Goal: Information Seeking & Learning: Check status

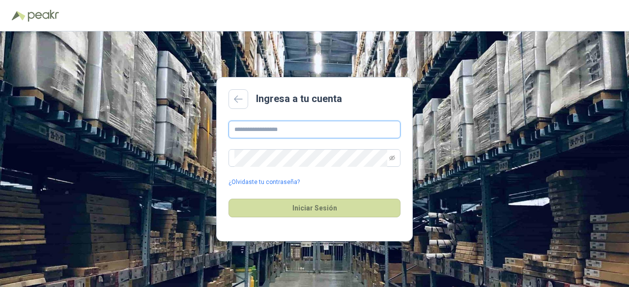
click at [283, 131] on input "text" at bounding box center [314, 130] width 172 height 18
type input "**********"
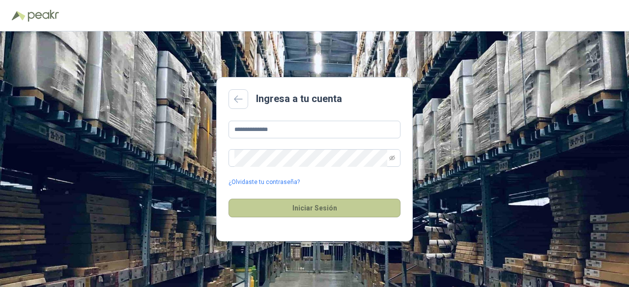
click at [272, 203] on button "Iniciar Sesión" at bounding box center [314, 208] width 172 height 19
click at [280, 203] on button "Iniciar Sesión" at bounding box center [314, 208] width 172 height 19
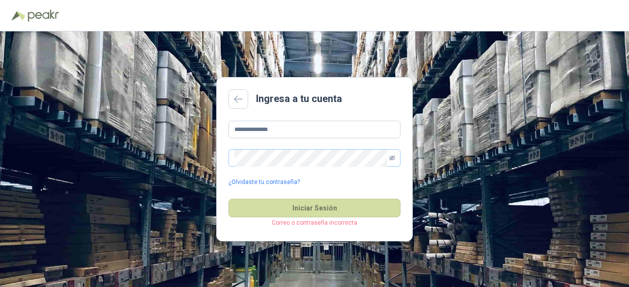
click at [392, 158] on icon "eye-invisible" at bounding box center [392, 158] width 6 height 6
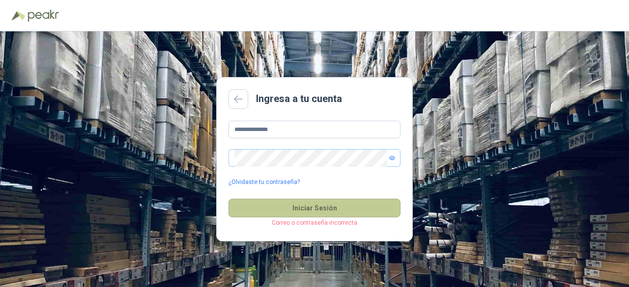
click at [313, 207] on button "Iniciar Sesión" at bounding box center [314, 208] width 172 height 19
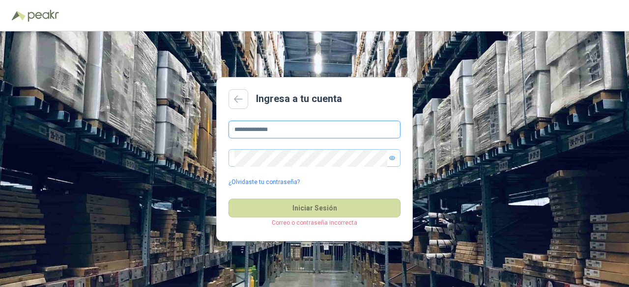
click at [276, 129] on input "**********" at bounding box center [314, 130] width 172 height 18
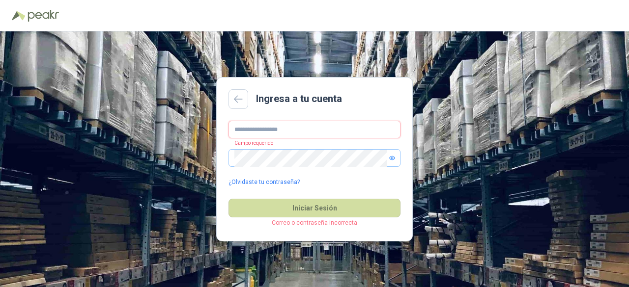
paste input "**********"
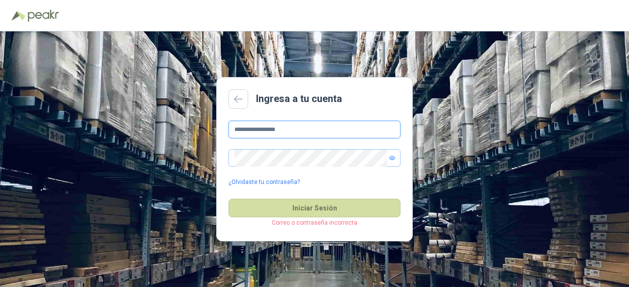
type input "**********"
click at [228, 199] on button "Iniciar Sesión" at bounding box center [314, 208] width 172 height 19
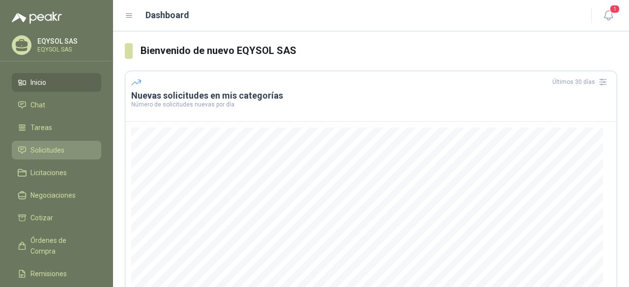
click at [49, 154] on span "Solicitudes" at bounding box center [47, 150] width 34 height 11
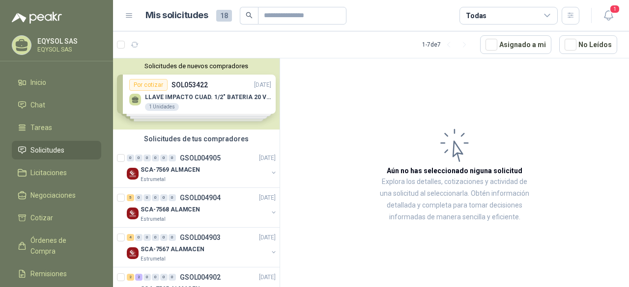
click at [206, 101] on div "Solicitudes de nuevos compradores Por cotizar SOL053422 [DATE] LLAVE IMPACTO CU…" at bounding box center [196, 93] width 166 height 71
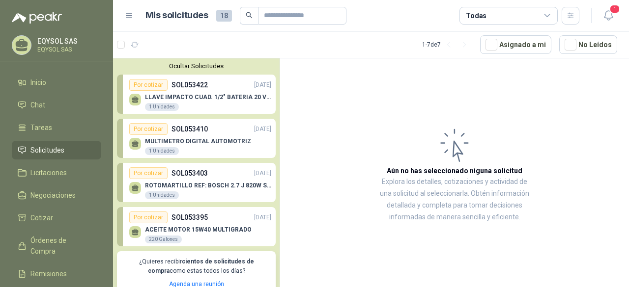
click at [194, 222] on p "SOL053395" at bounding box center [189, 217] width 36 height 11
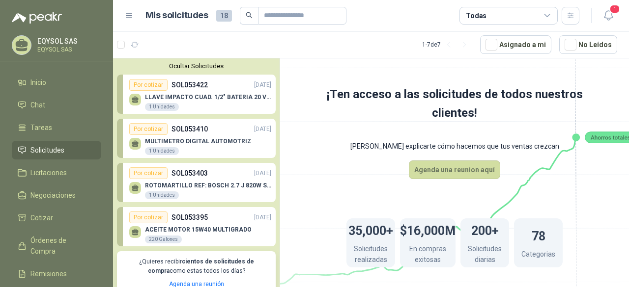
click at [158, 218] on div "Por cotizar" at bounding box center [148, 218] width 38 height 12
click at [152, 219] on div "Por cotizar" at bounding box center [148, 218] width 38 height 12
click at [144, 216] on div "Por cotizar" at bounding box center [148, 218] width 38 height 12
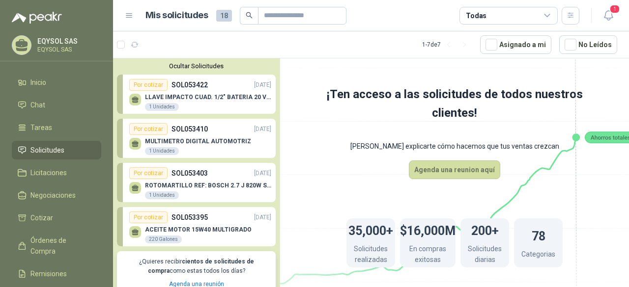
click at [144, 216] on div "Por cotizar" at bounding box center [148, 218] width 38 height 12
click at [190, 229] on p "ACEITE MOTOR 15W40 MULTIGRADO" at bounding box center [198, 229] width 107 height 7
click at [232, 219] on div "Por cotizar SOL053395 [DATE]" at bounding box center [200, 218] width 142 height 12
click at [132, 236] on div at bounding box center [135, 232] width 12 height 12
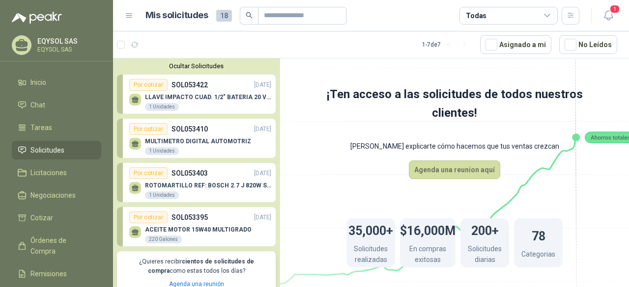
click at [134, 220] on div "Por cotizar" at bounding box center [148, 218] width 38 height 12
click at [153, 215] on div "Por cotizar" at bounding box center [148, 218] width 38 height 12
click at [157, 165] on link "Por cotizar SOL053403 [DATE] ROTOMARTILLO REF: [PERSON_NAME] 2.7 J 820W SDS 1 U…" at bounding box center [196, 182] width 159 height 39
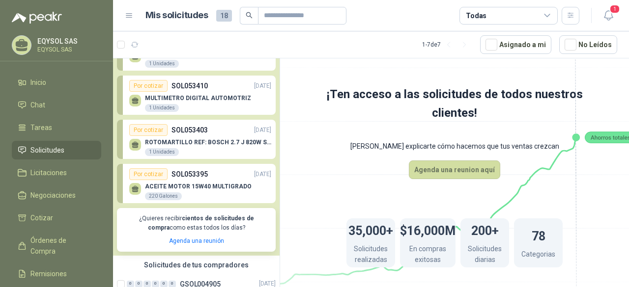
scroll to position [98, 0]
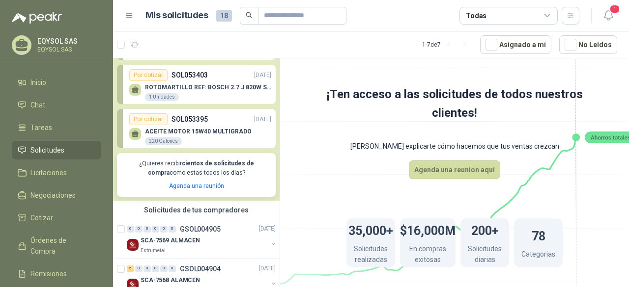
click at [133, 138] on div at bounding box center [135, 134] width 12 height 12
click at [147, 117] on div "Por cotizar" at bounding box center [148, 119] width 38 height 12
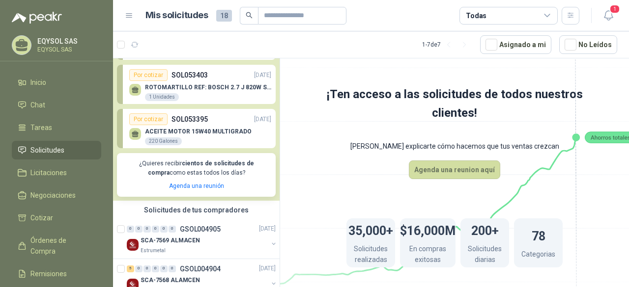
click at [147, 117] on div "Por cotizar" at bounding box center [148, 119] width 38 height 12
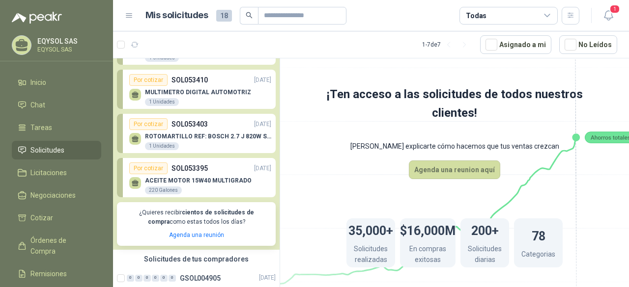
scroll to position [0, 0]
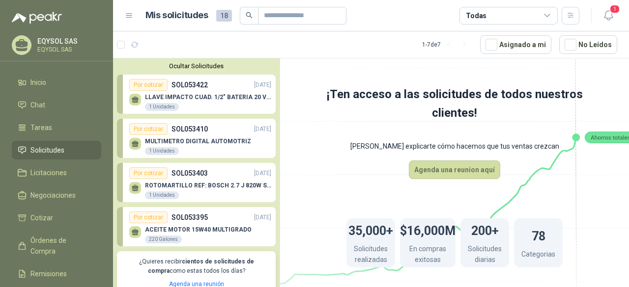
click at [166, 127] on div "Por cotizar SOL053410 [DATE]" at bounding box center [200, 129] width 142 height 12
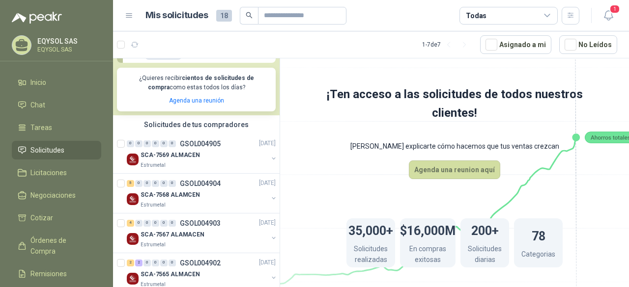
scroll to position [196, 0]
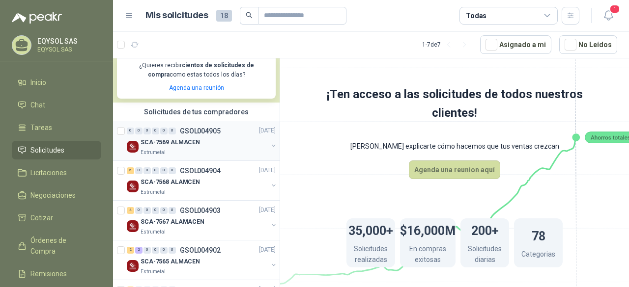
click at [187, 151] on div "Estrumetal" at bounding box center [203, 153] width 127 height 8
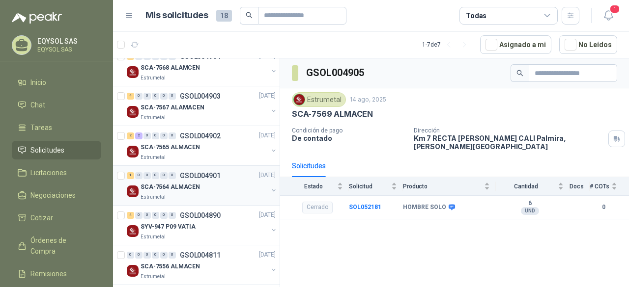
scroll to position [318, 0]
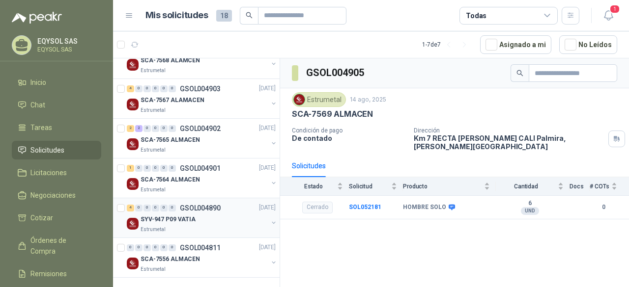
click at [208, 223] on div "SYV-947 P09 VATIA" at bounding box center [203, 220] width 127 height 12
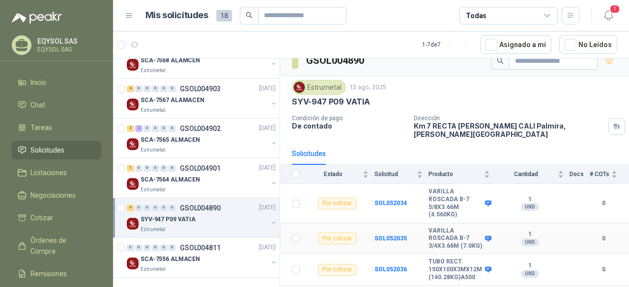
scroll to position [22, 0]
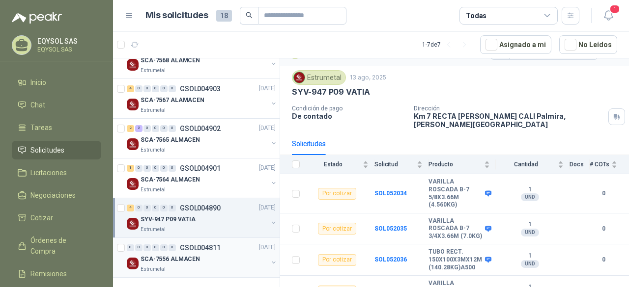
click at [204, 252] on div "0 0 0 0 0 0 GSOL004811 [DATE]" at bounding box center [202, 248] width 151 height 12
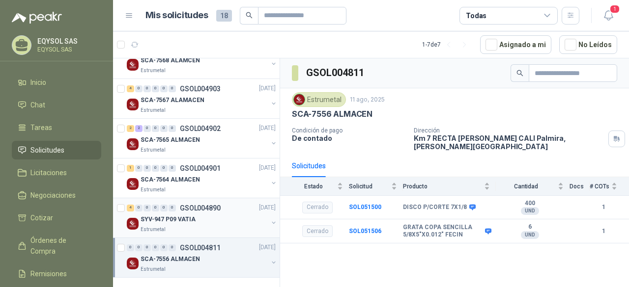
click at [188, 221] on p "SYV-947 P09 VATIA" at bounding box center [167, 219] width 55 height 9
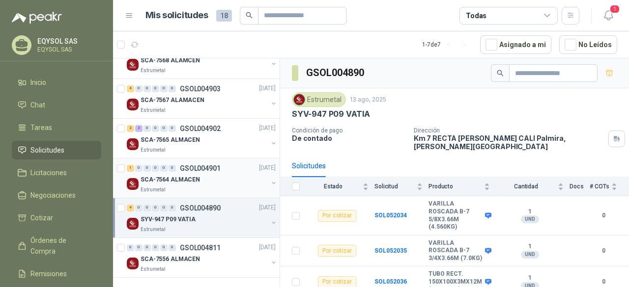
click at [182, 180] on p "SCA-7564 ALMACEN" at bounding box center [169, 179] width 59 height 9
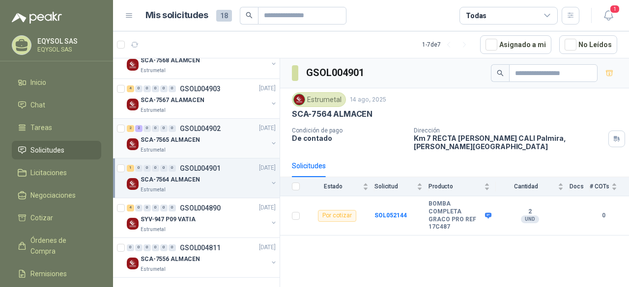
click at [201, 137] on div "SCA-7565 ALMACEN" at bounding box center [203, 141] width 127 height 12
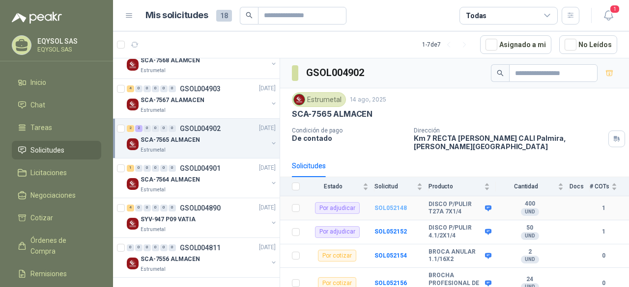
click at [387, 205] on b "SOL052148" at bounding box center [390, 208] width 32 height 7
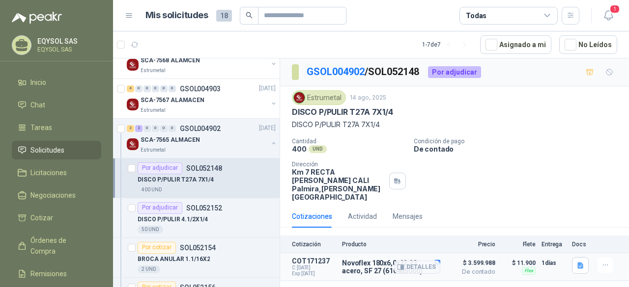
click at [487, 257] on span "$ 3.599.988" at bounding box center [470, 263] width 49 height 12
click at [458, 269] on span "De contado" at bounding box center [470, 272] width 49 height 6
click at [422, 261] on button "Detalles" at bounding box center [417, 267] width 46 height 13
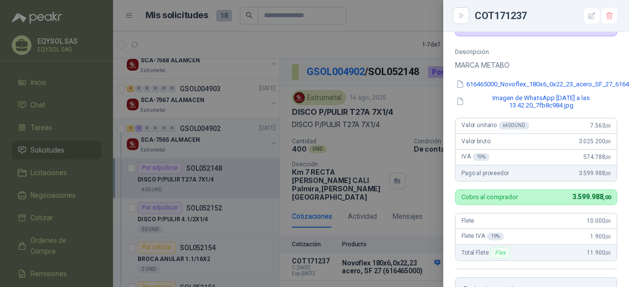
scroll to position [51, 0]
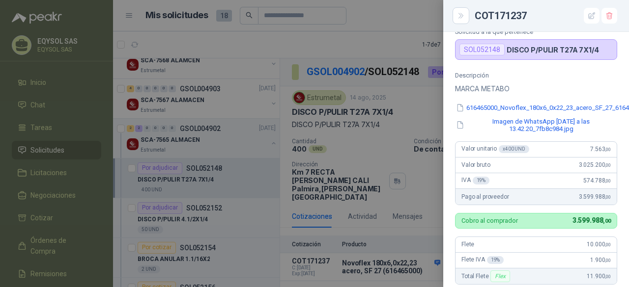
click at [581, 168] on span "3.025.200 ,00" at bounding box center [595, 165] width 32 height 7
copy span "3.025.200 ,00"
click at [365, 33] on div at bounding box center [314, 143] width 629 height 287
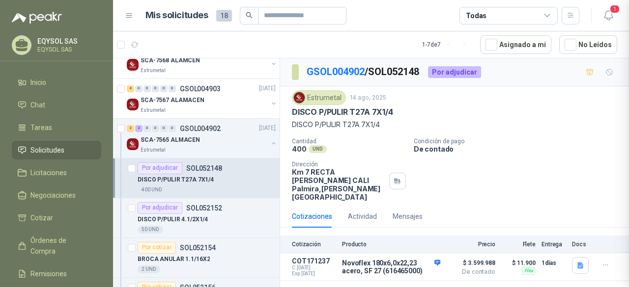
scroll to position [297, 0]
click at [224, 211] on div "Por adjudicar SOL052152" at bounding box center [207, 208] width 138 height 12
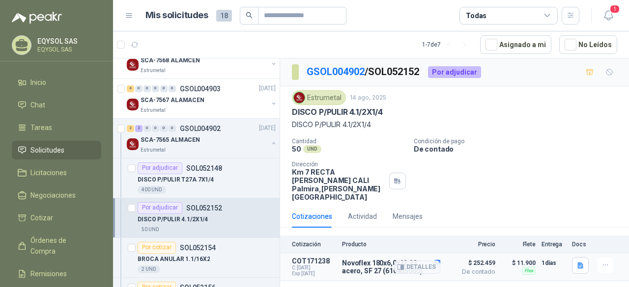
click at [485, 257] on span "$ 252.459" at bounding box center [470, 263] width 49 height 12
click at [419, 261] on button "Detalles" at bounding box center [417, 267] width 46 height 13
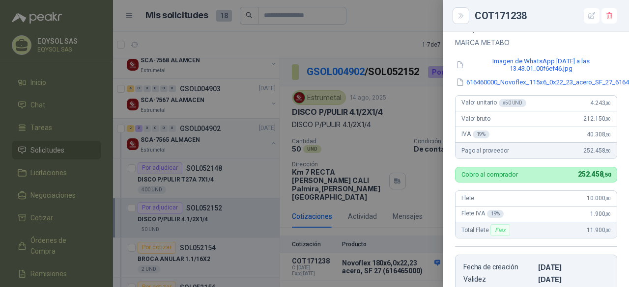
scroll to position [100, 0]
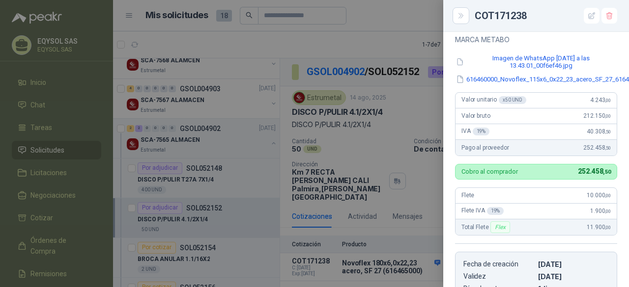
click at [592, 117] on span "212.150 ,00" at bounding box center [597, 115] width 28 height 7
copy span "212.150 ,00"
click at [343, 25] on div at bounding box center [314, 143] width 629 height 287
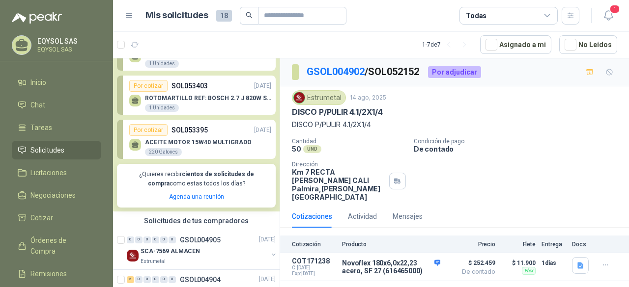
scroll to position [73, 0]
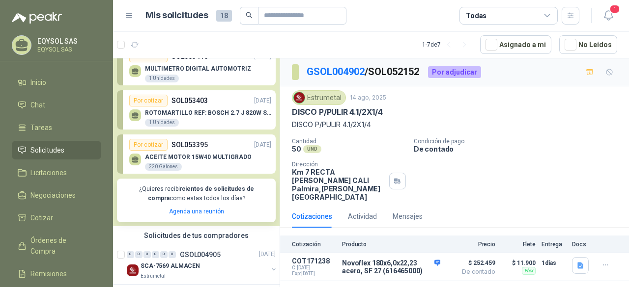
click at [203, 143] on p "SOL053395" at bounding box center [189, 144] width 36 height 11
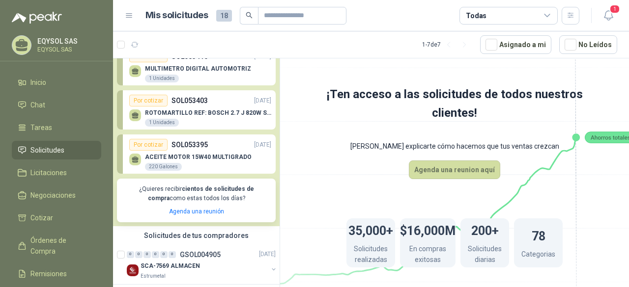
click at [192, 141] on p "SOL053395" at bounding box center [189, 144] width 36 height 11
click at [184, 110] on p "ROTOMARTILLO REF: BOSCH 2.7 J 820W SDS" at bounding box center [208, 113] width 126 height 7
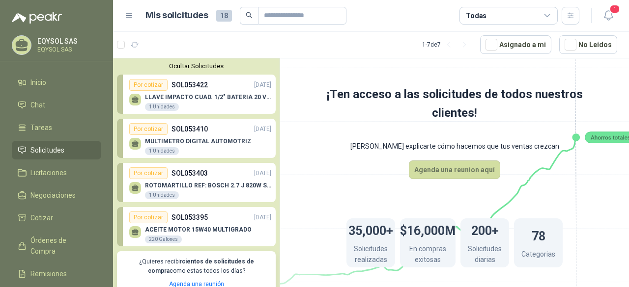
click at [150, 122] on link "Por cotizar SOL053410 [DATE] MULTIMETRO DIGITAL AUTOMOTRIZ 1 Unidades" at bounding box center [196, 138] width 159 height 39
click at [134, 146] on icon at bounding box center [135, 146] width 6 height 2
click at [135, 146] on icon at bounding box center [135, 146] width 6 height 2
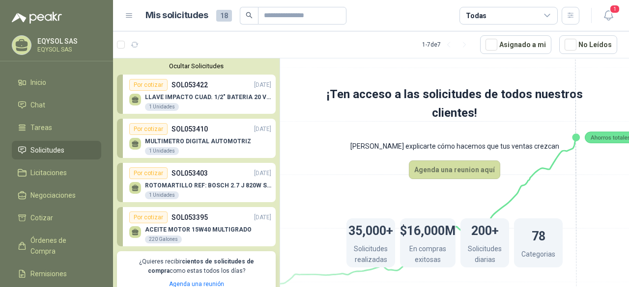
click at [187, 123] on div "Por cotizar SOL053410 [DATE]" at bounding box center [200, 129] width 142 height 12
click at [155, 85] on div "Por cotizar" at bounding box center [148, 85] width 38 height 12
click at [160, 147] on div "MULTIMETRO DIGITAL AUTOMOTRIZ 1 Unidades" at bounding box center [198, 147] width 106 height 18
click at [131, 220] on div "Por cotizar" at bounding box center [148, 218] width 38 height 12
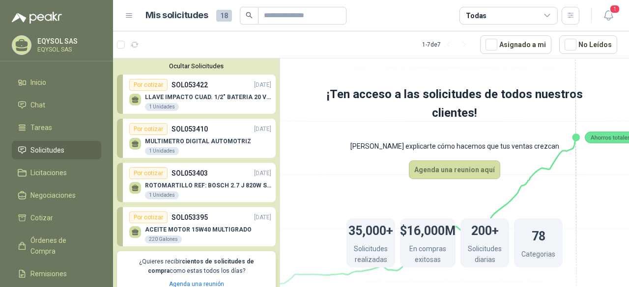
click at [213, 222] on div "Por cotizar SOL053395 [DATE]" at bounding box center [200, 218] width 142 height 12
click at [154, 219] on div "Por cotizar" at bounding box center [148, 218] width 38 height 12
click at [134, 231] on icon at bounding box center [135, 231] width 7 height 4
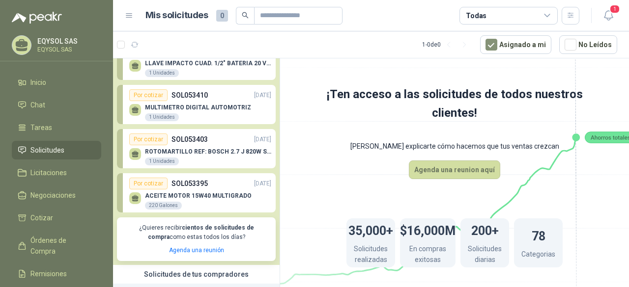
scroll to position [49, 0]
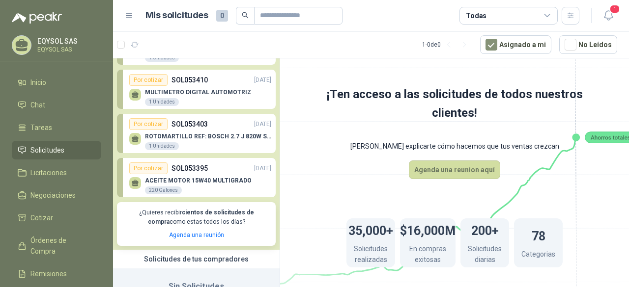
click at [247, 178] on div "ACEITE MOTOR 15W40 MULTIGRADO 220 Galones" at bounding box center [200, 184] width 142 height 21
click at [152, 185] on div "ACEITE MOTOR 15W40 MULTIGRADO 220 Galones" at bounding box center [198, 186] width 107 height 18
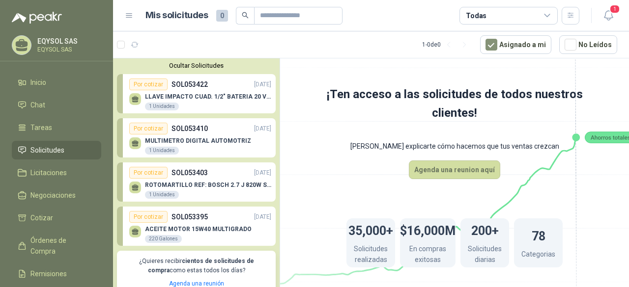
scroll to position [0, 0]
click at [168, 225] on div "ACEITE MOTOR 15W40 MULTIGRADO 220 Galones" at bounding box center [200, 233] width 142 height 21
click at [254, 219] on p "[DATE]" at bounding box center [262, 217] width 17 height 9
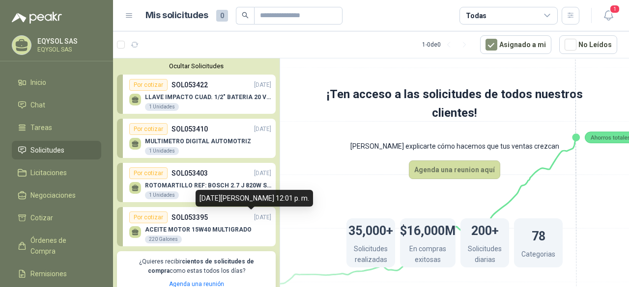
click at [256, 219] on p "[DATE]" at bounding box center [262, 217] width 17 height 9
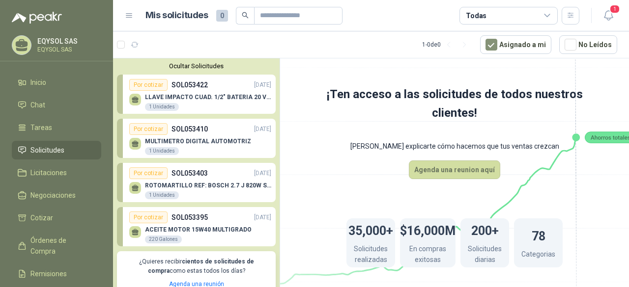
click at [150, 229] on p "ACEITE MOTOR 15W40 MULTIGRADO" at bounding box center [198, 229] width 107 height 7
click at [135, 229] on icon at bounding box center [135, 232] width 8 height 8
click at [139, 216] on div "Por cotizar" at bounding box center [148, 218] width 38 height 12
click at [394, 246] on p "Solicitudes realizadas" at bounding box center [370, 256] width 49 height 24
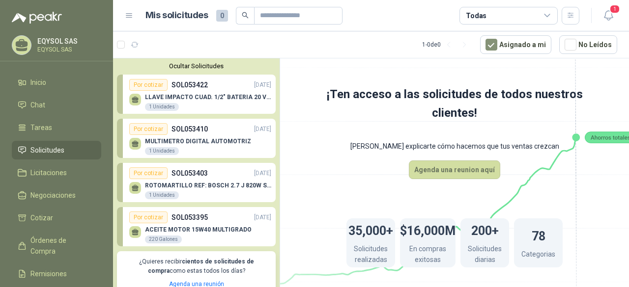
click at [466, 234] on div "200+ Solicitudes diarias" at bounding box center [484, 243] width 49 height 49
drag, startPoint x: 563, startPoint y: 244, endPoint x: 573, endPoint y: 209, distance: 35.8
click at [563, 244] on div "35,000+ Solicitudes realizadas $16,000M En compras exitosas 200+ Solicitudes di…" at bounding box center [454, 243] width 295 height 128
click at [614, 129] on icon at bounding box center [454, 168] width 550 height 464
click at [559, 138] on icon at bounding box center [454, 168] width 550 height 464
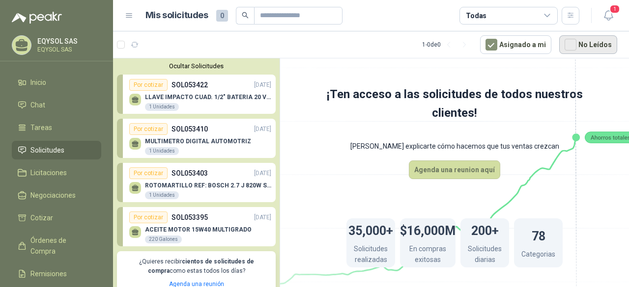
click at [579, 40] on button "No Leídos" at bounding box center [588, 44] width 58 height 19
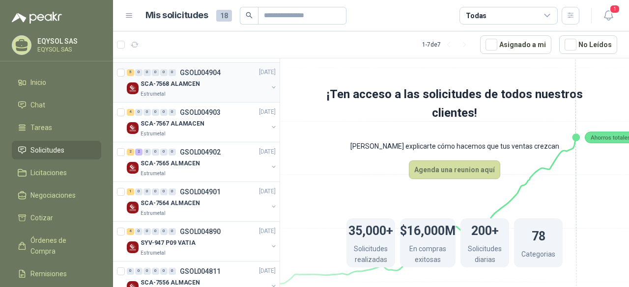
scroll to position [318, 0]
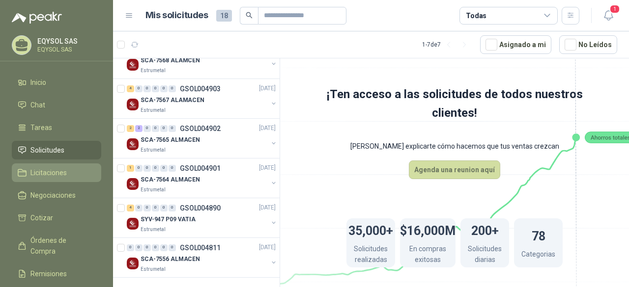
click at [83, 176] on li "Licitaciones" at bounding box center [57, 172] width 78 height 11
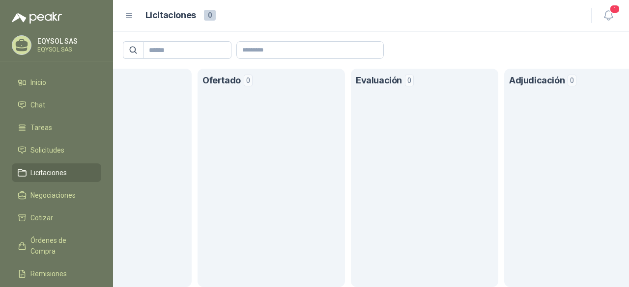
scroll to position [0, 111]
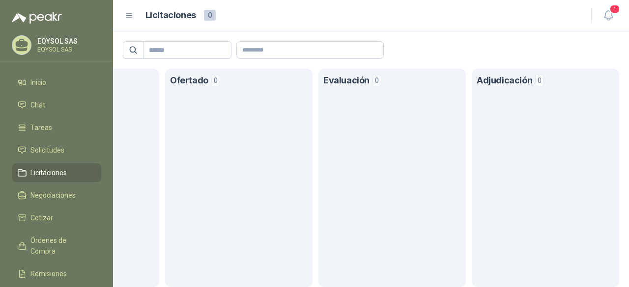
click at [577, 257] on section "Adjudicación 0" at bounding box center [544, 178] width 147 height 219
